Goal: Transaction & Acquisition: Purchase product/service

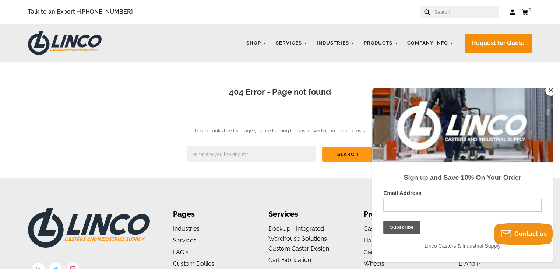
click at [548, 90] on button "Close" at bounding box center [550, 90] width 11 height 11
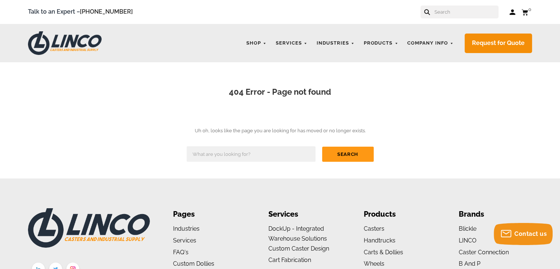
click at [286, 155] on input "text" at bounding box center [251, 153] width 129 height 15
type input "tires"
click at [322, 146] on input "Search" at bounding box center [348, 153] width 52 height 15
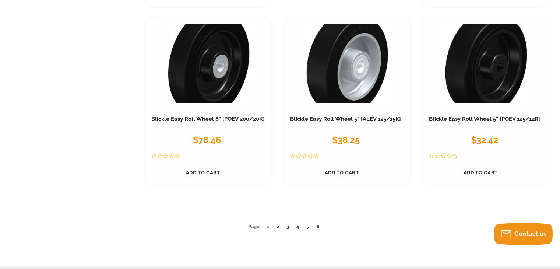
scroll to position [3844, 0]
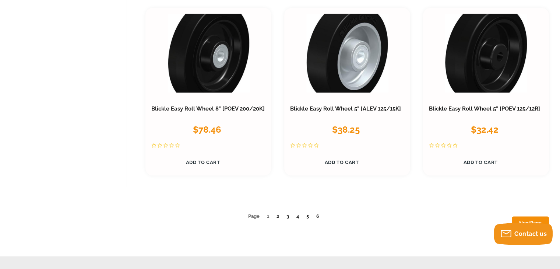
click at [281, 215] on ul "Page 1 2 3 4 5 6 Next Page" at bounding box center [285, 216] width 527 height 9
click at [278, 217] on link "2" at bounding box center [277, 216] width 3 height 6
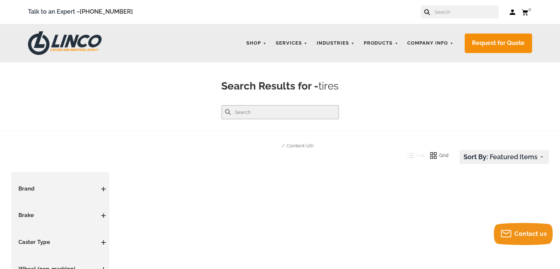
click at [277, 112] on input "text" at bounding box center [280, 112] width 118 height 14
type input "high tech performa"
click at [225, 109] on button at bounding box center [228, 112] width 6 height 6
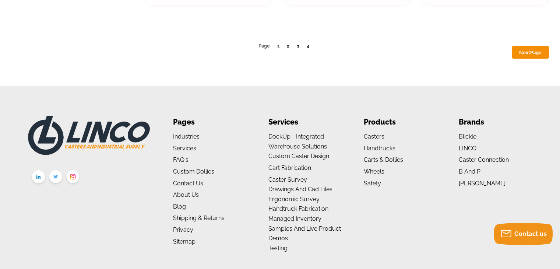
scroll to position [4162, 0]
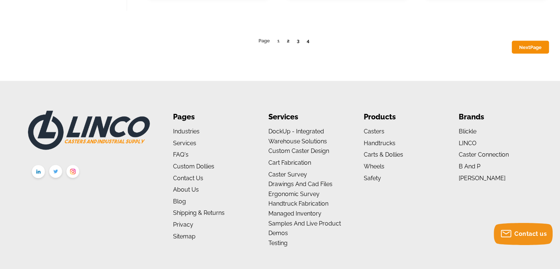
click at [308, 38] on link "4" at bounding box center [308, 41] width 3 height 6
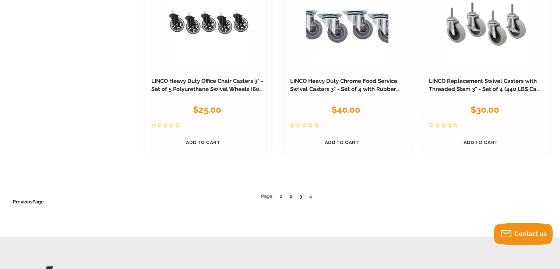
scroll to position [2146, 0]
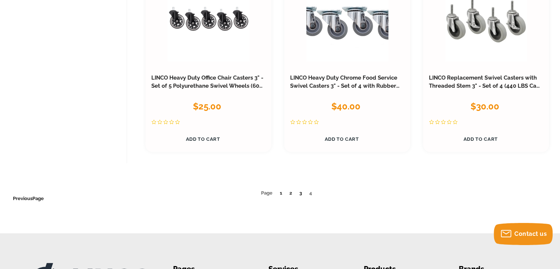
click at [300, 193] on link "3" at bounding box center [300, 193] width 3 height 6
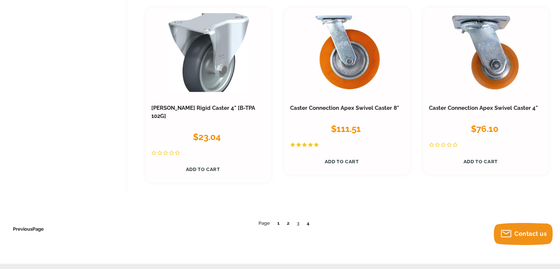
scroll to position [3981, 0]
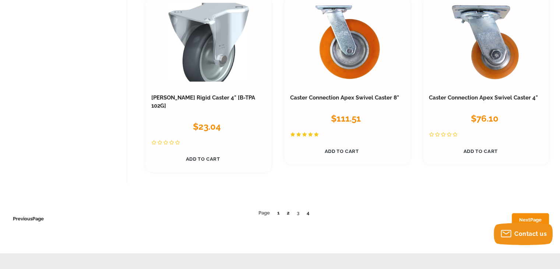
click at [287, 210] on link "2" at bounding box center [288, 213] width 3 height 6
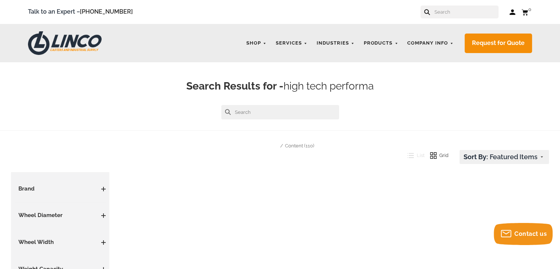
click at [103, 216] on span at bounding box center [103, 215] width 4 height 4
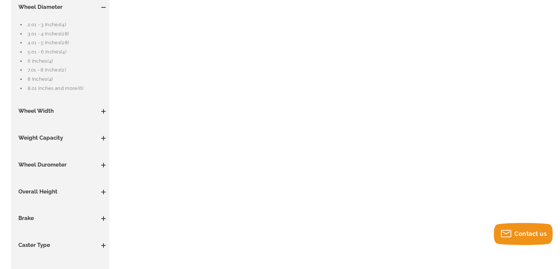
scroll to position [213, 0]
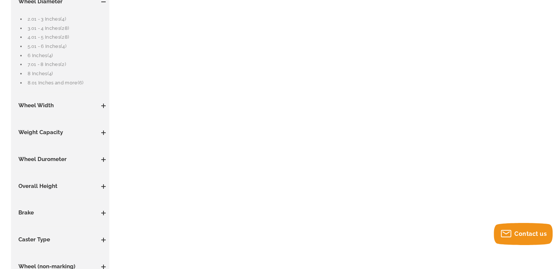
click at [80, 85] on span "(6)" at bounding box center [81, 83] width 6 height 6
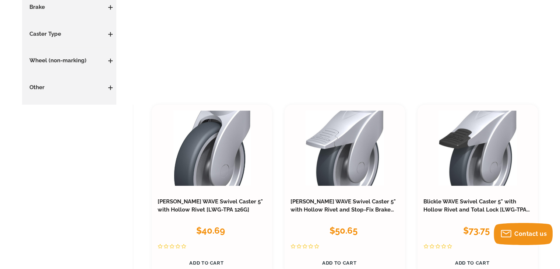
scroll to position [225, 0]
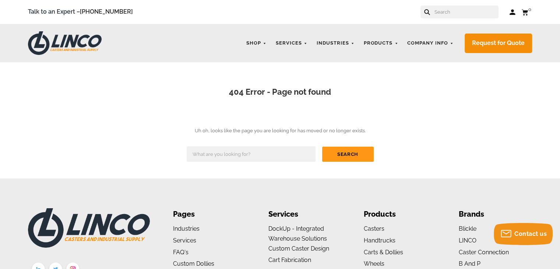
click at [228, 159] on input "text" at bounding box center [251, 153] width 129 height 15
type input "WHEEL 10"
click at [339, 148] on input "Search" at bounding box center [348, 153] width 52 height 15
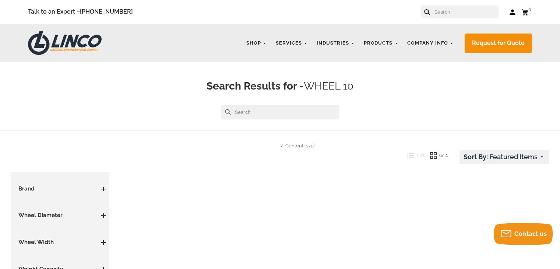
scroll to position [79, 0]
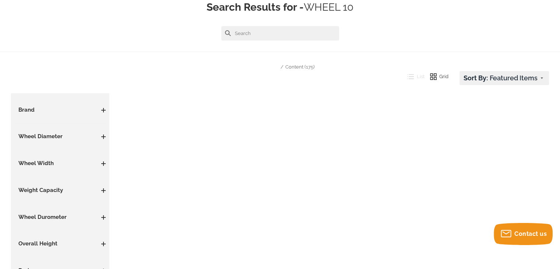
click at [228, 33] on use at bounding box center [228, 34] width 6 height 6
